Goal: Information Seeking & Learning: Find specific fact

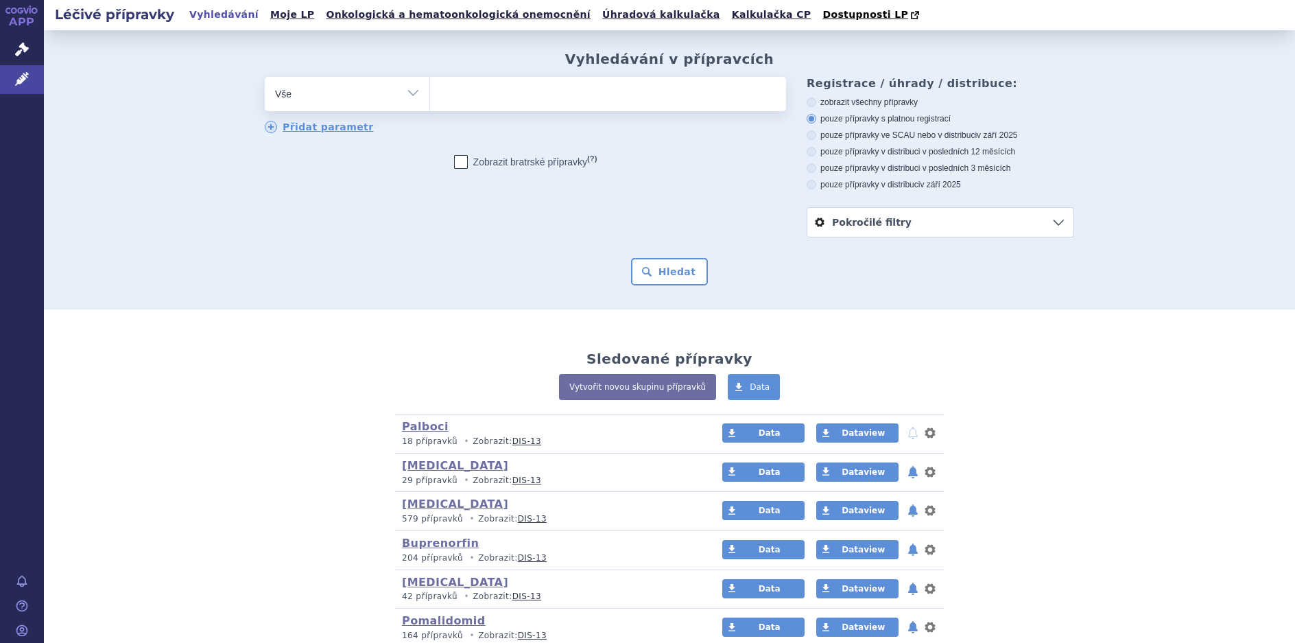
drag, startPoint x: 405, startPoint y: 91, endPoint x: 398, endPoint y: 104, distance: 14.7
click at [405, 91] on select "Vše Přípravek/SUKL kód MAH VPOIS ATC/Aktivní látka Léková forma Síla" at bounding box center [347, 92] width 165 height 31
select select "filter-atc-group"
click at [265, 77] on select "Vše Přípravek/SUKL kód MAH VPOIS ATC/Aktivní látka Léková forma Síla" at bounding box center [347, 92] width 165 height 31
click at [455, 96] on ul at bounding box center [608, 91] width 356 height 29
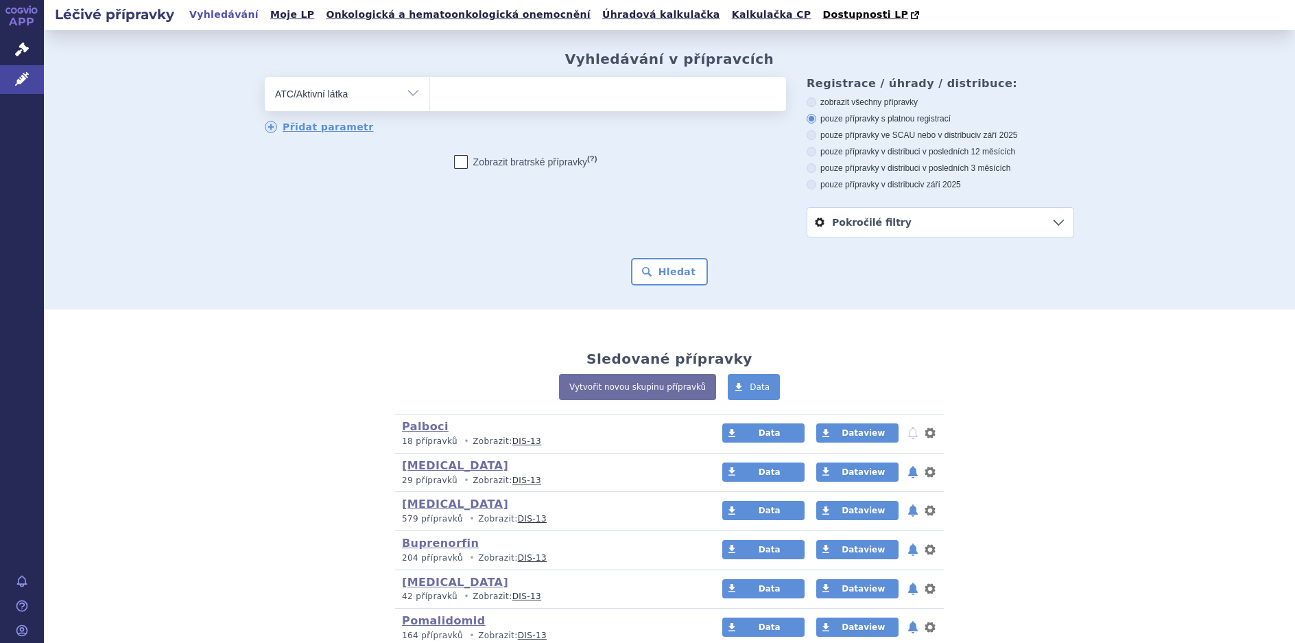
click at [430, 96] on select at bounding box center [429, 93] width 1 height 34
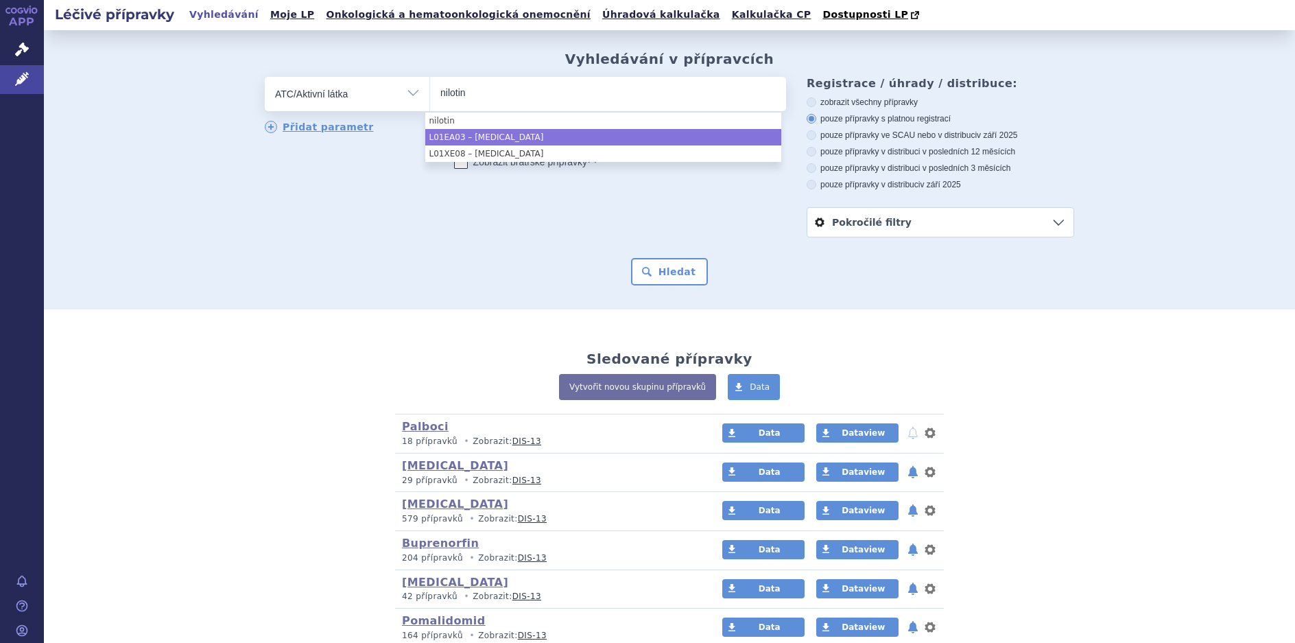
type input "nilotin"
select select "L01EA03"
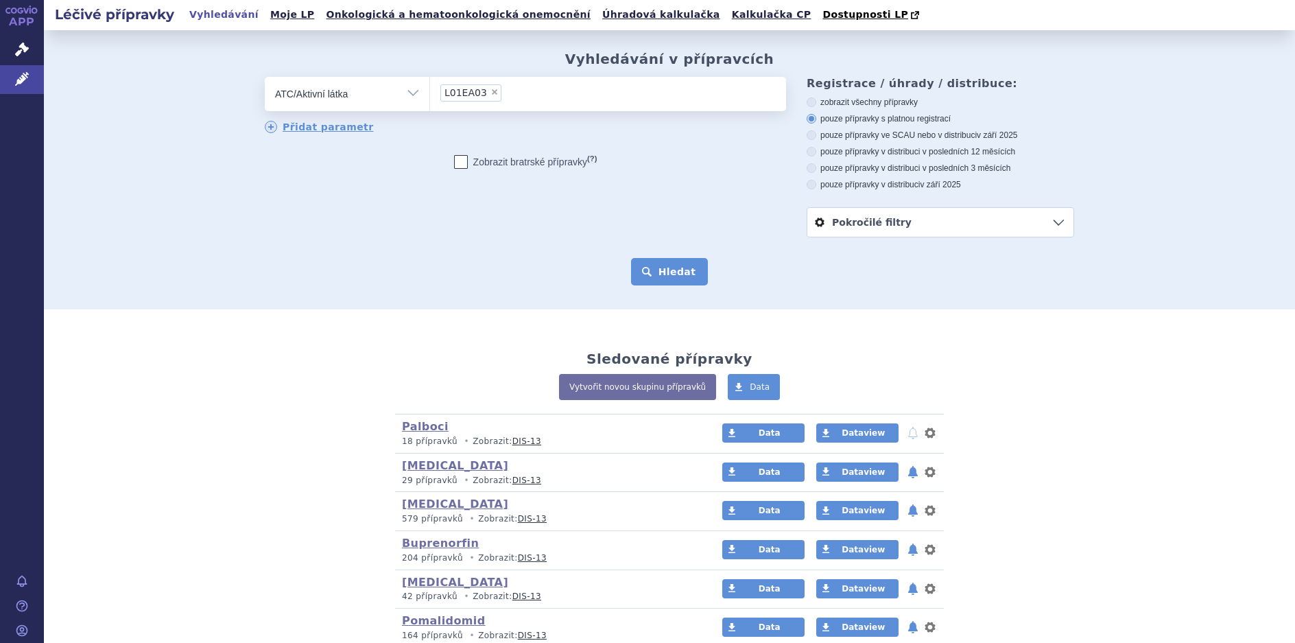
click at [674, 271] on button "Hledat" at bounding box center [669, 271] width 77 height 27
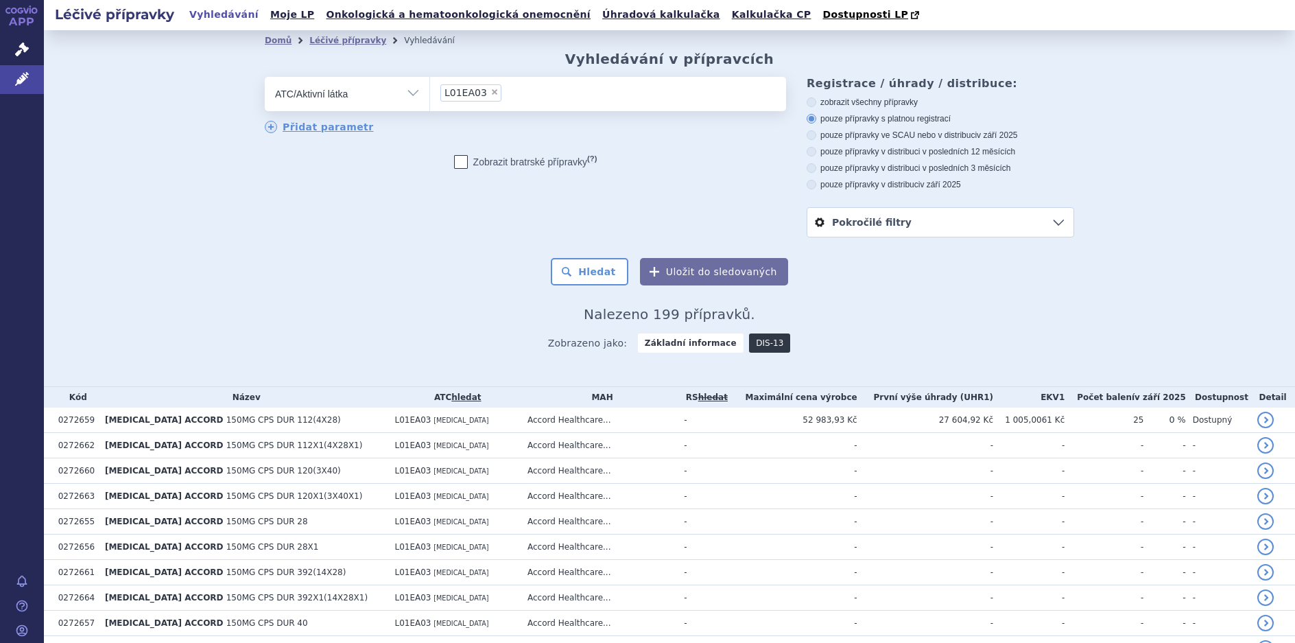
click at [751, 341] on link "DIS-13" at bounding box center [769, 342] width 41 height 19
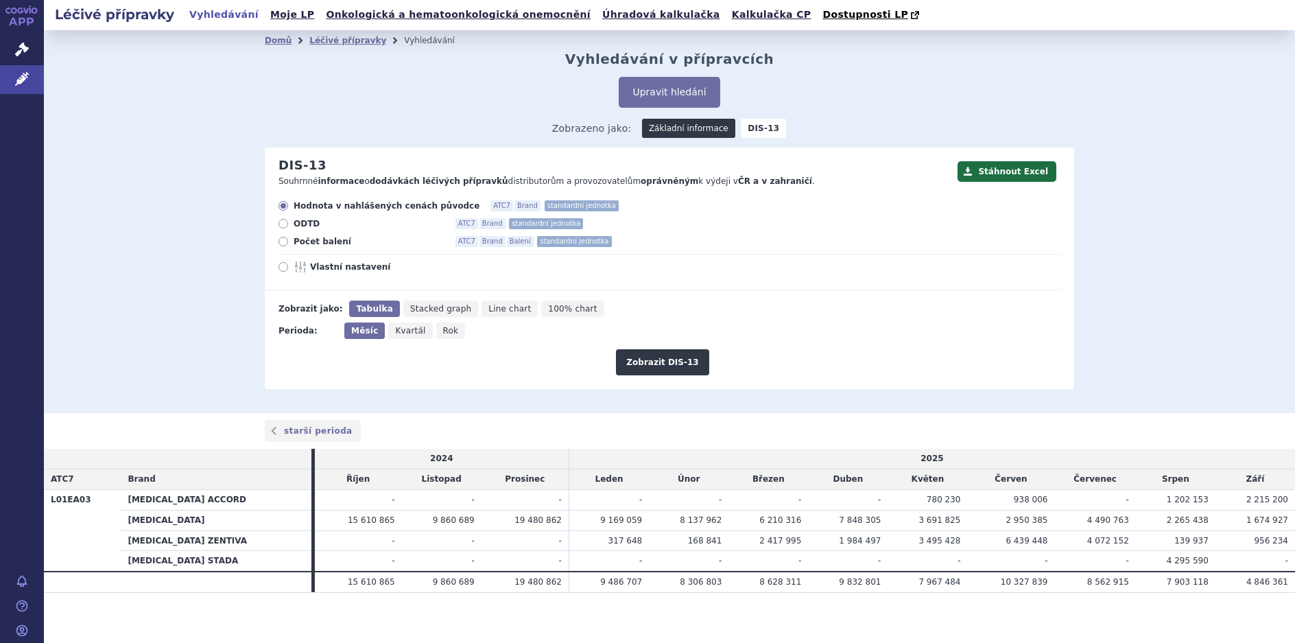
click at [667, 131] on link "Základní informace" at bounding box center [688, 128] width 93 height 19
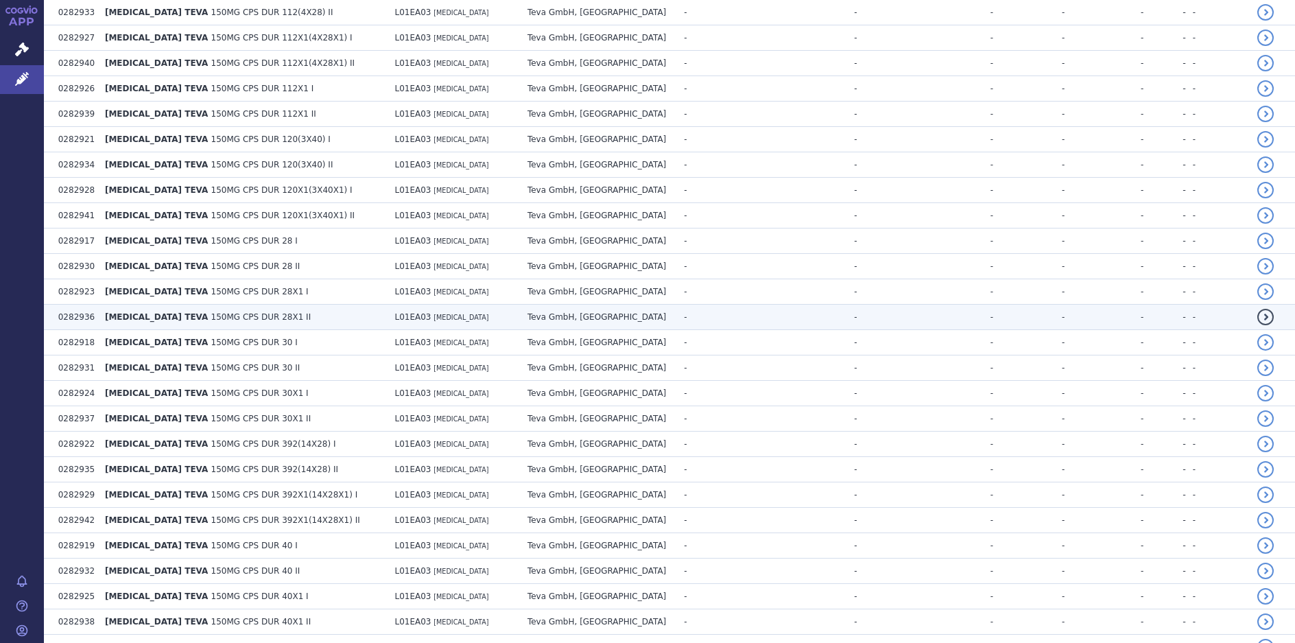
scroll to position [2403, 0]
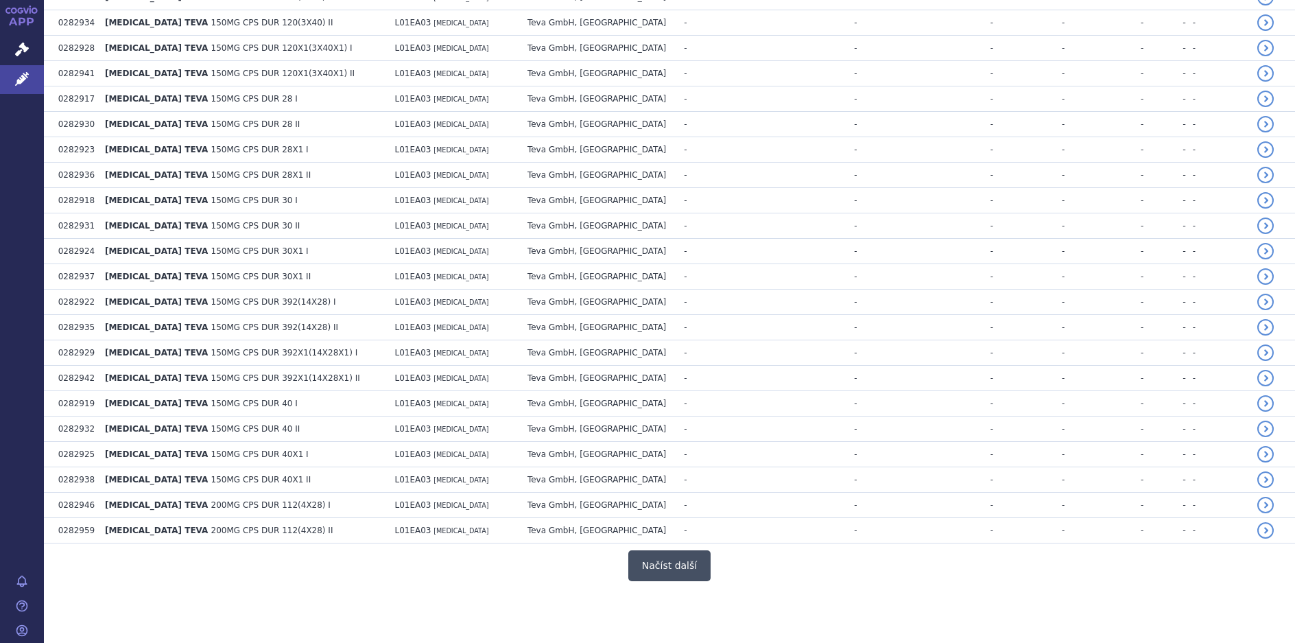
click at [671, 565] on button "Načíst další" at bounding box center [669, 565] width 82 height 31
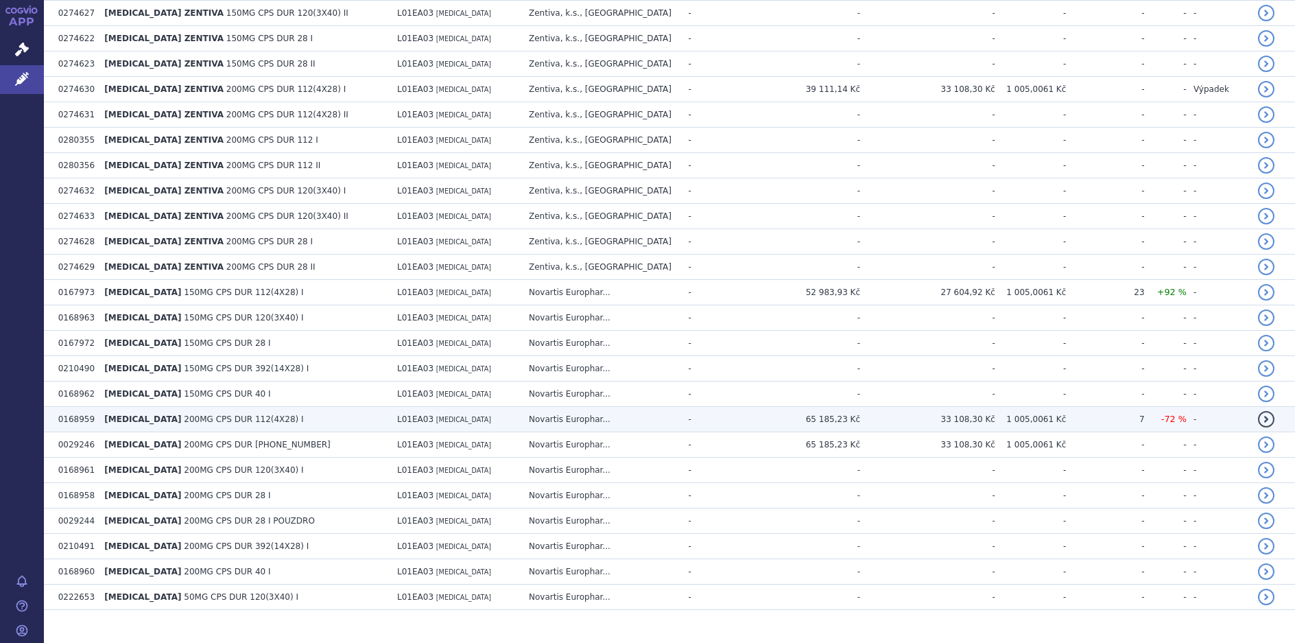
scroll to position [4870, 0]
